Goal: Task Accomplishment & Management: Use online tool/utility

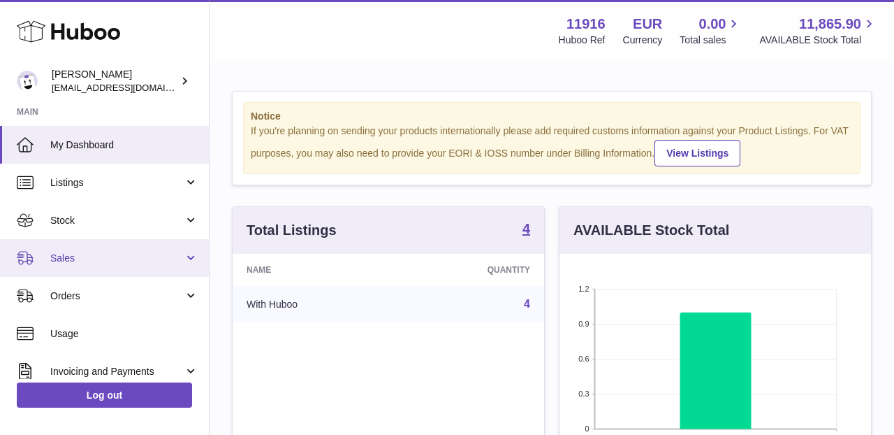
click at [188, 256] on link "Sales" at bounding box center [104, 258] width 209 height 38
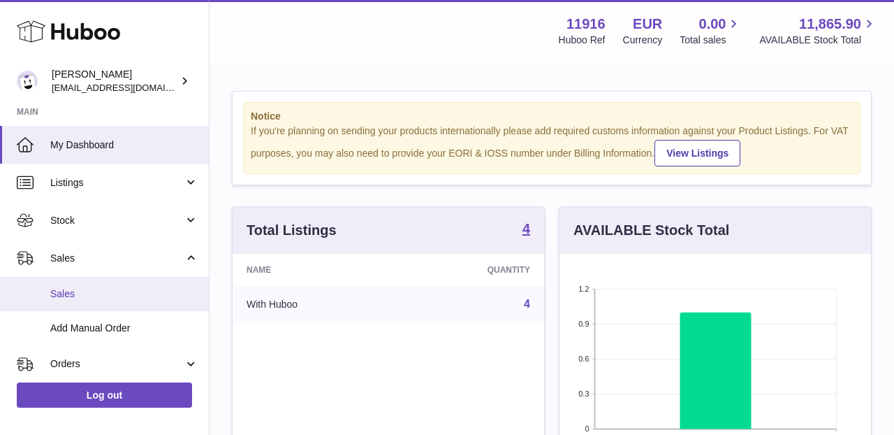
click at [165, 305] on link "Sales" at bounding box center [104, 294] width 209 height 34
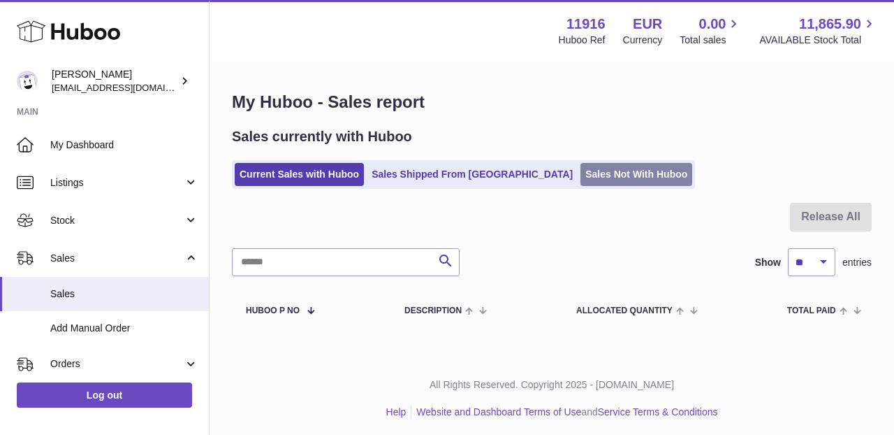
click at [581, 181] on link "Sales Not With Huboo" at bounding box center [637, 174] width 112 height 23
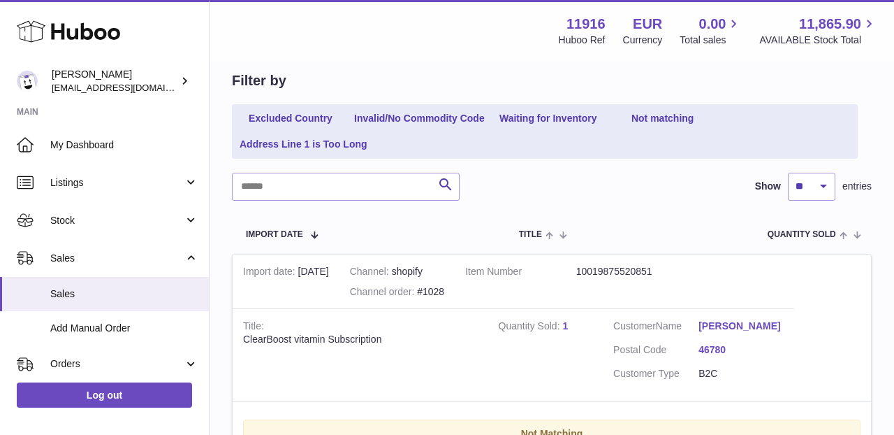
scroll to position [215, 0]
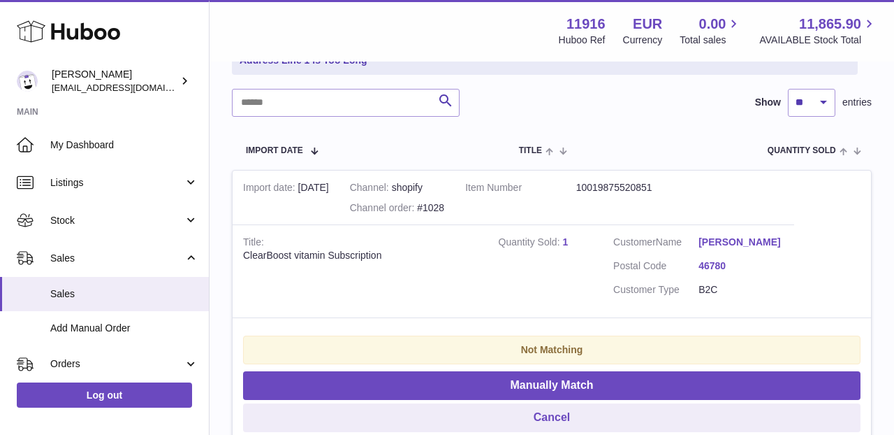
click at [567, 236] on link "1" at bounding box center [565, 241] width 6 height 11
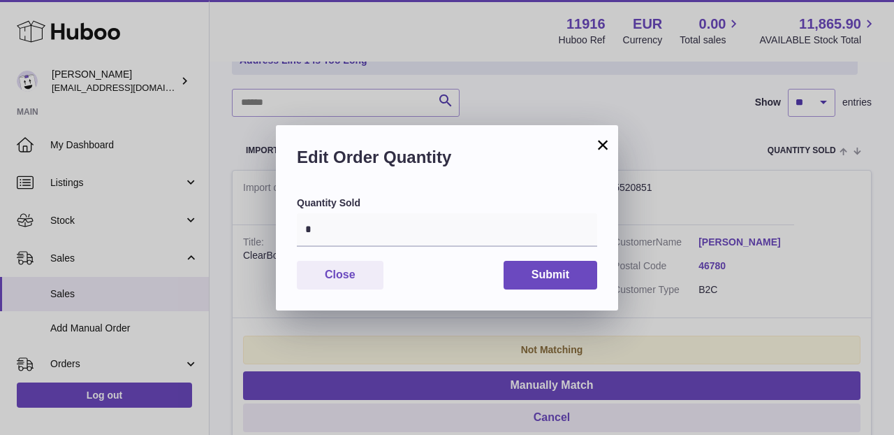
click at [459, 219] on input "*" at bounding box center [447, 230] width 300 height 34
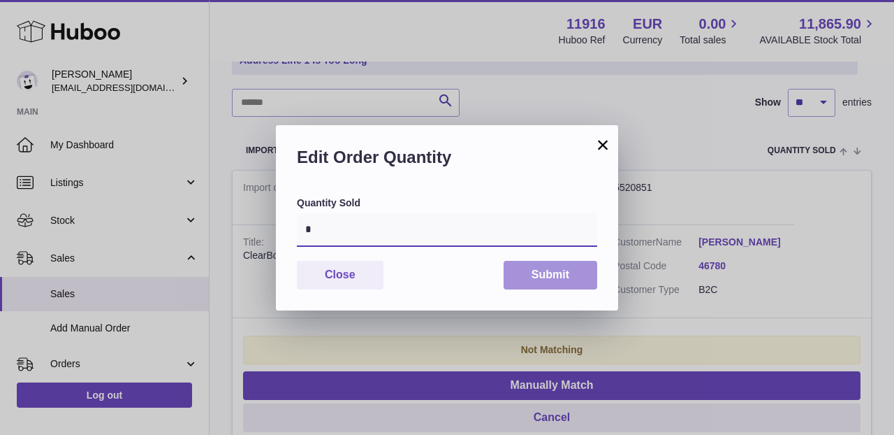
type input "*"
click at [572, 270] on button "Submit" at bounding box center [551, 275] width 94 height 29
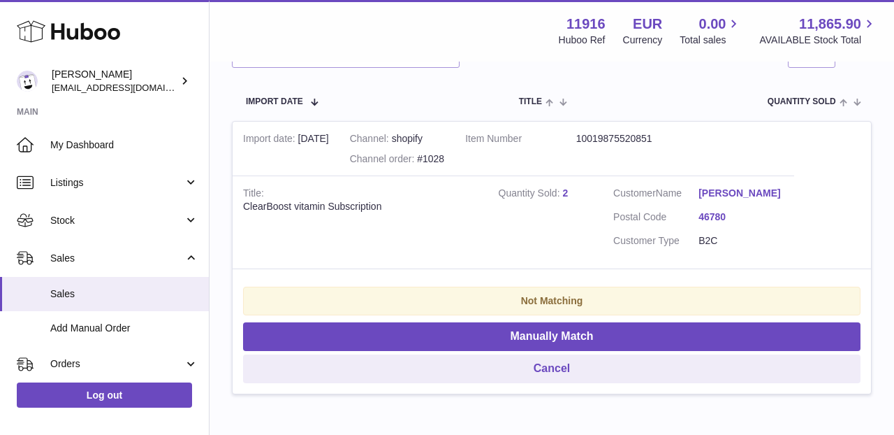
scroll to position [296, 0]
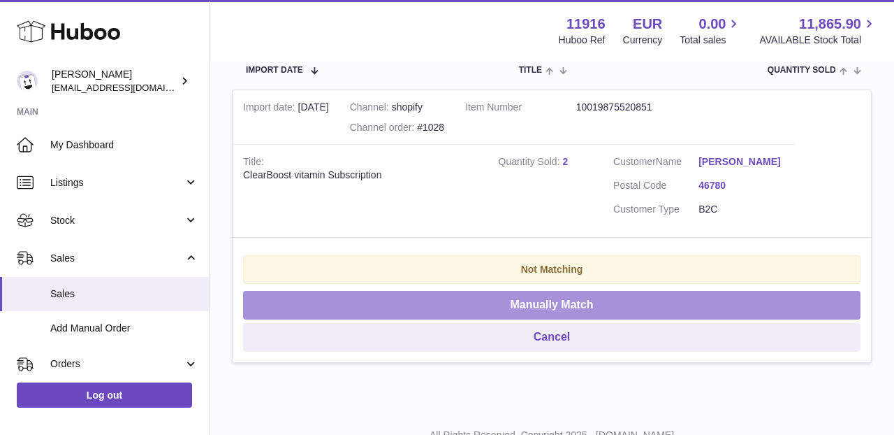
click at [506, 300] on button "Manually Match" at bounding box center [552, 305] width 618 height 29
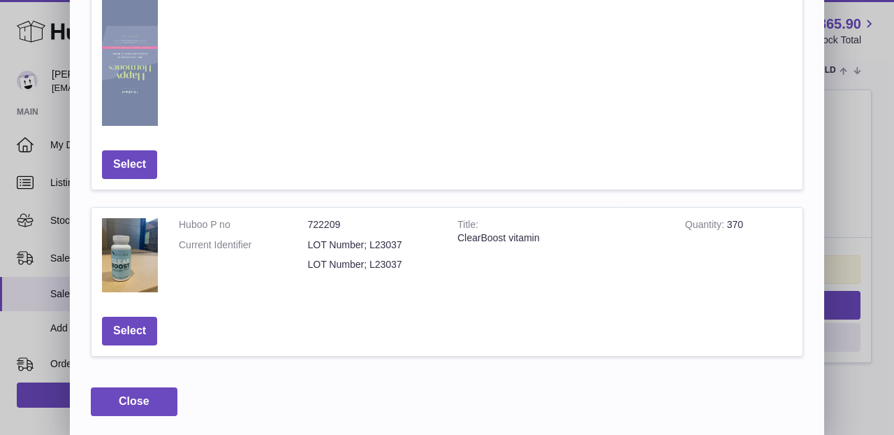
scroll to position [861, 0]
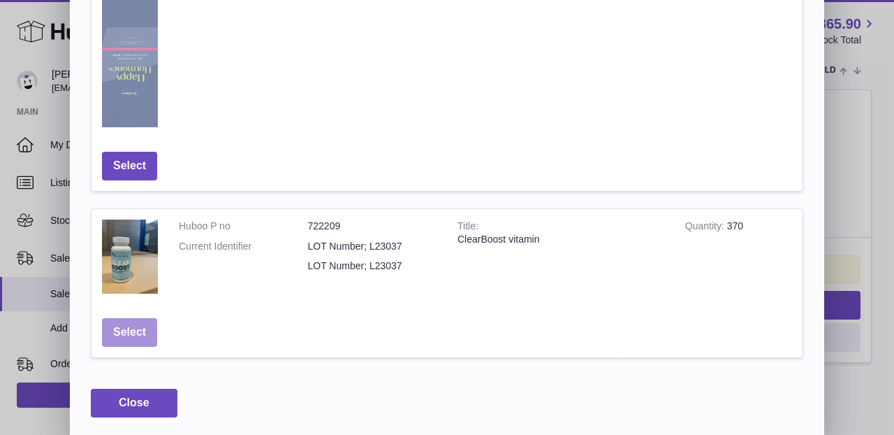
click at [134, 324] on button "Select" at bounding box center [129, 332] width 55 height 29
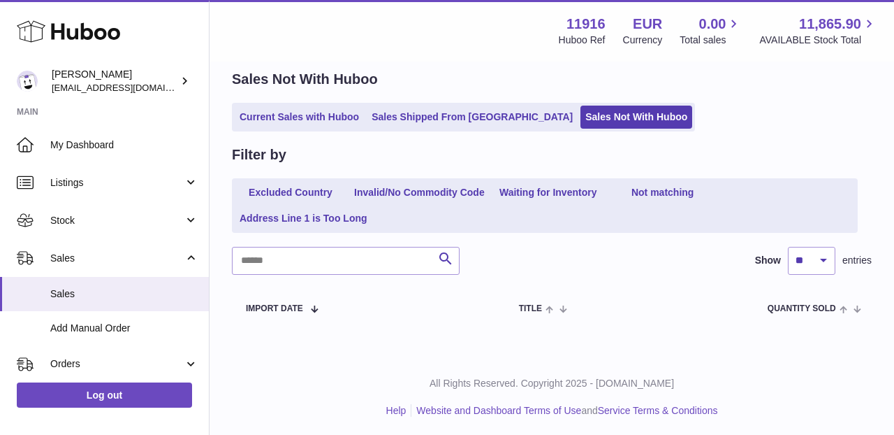
scroll to position [57, 0]
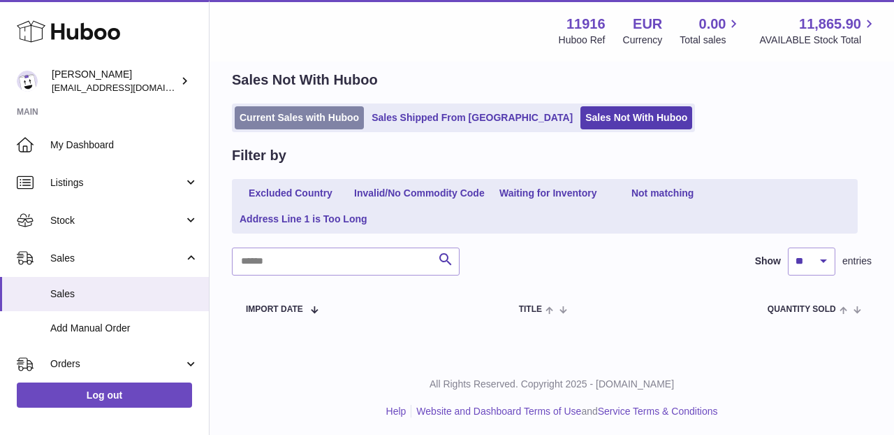
click at [289, 120] on link "Current Sales with Huboo" at bounding box center [299, 117] width 129 height 23
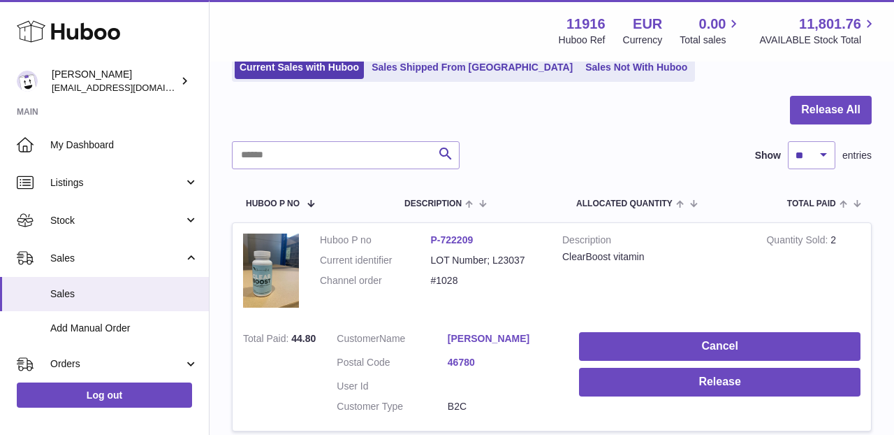
scroll to position [167, 0]
